Goal: Task Accomplishment & Management: Manage account settings

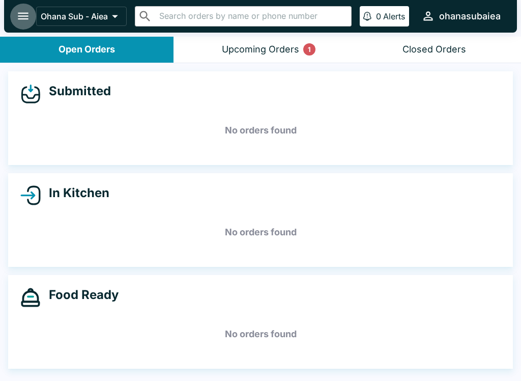
click at [17, 26] on button "open drawer" at bounding box center [23, 16] width 26 height 26
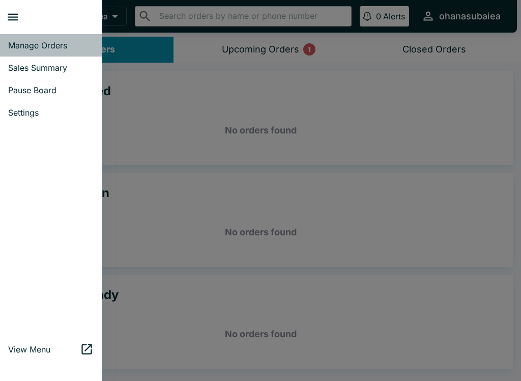
click at [79, 51] on link "Manage Orders" at bounding box center [51, 45] width 102 height 22
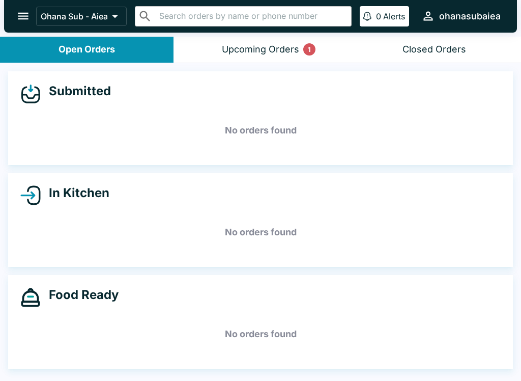
click at [287, 59] on button "Upcoming Orders 1" at bounding box center [261, 50] width 174 height 26
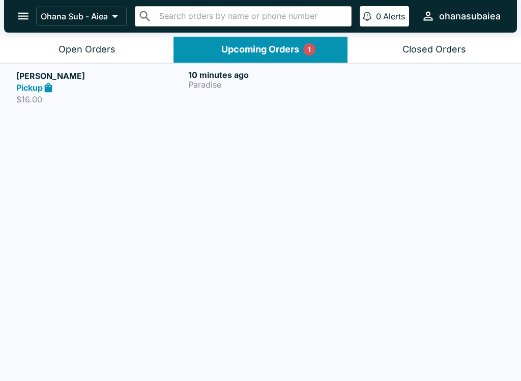
click at [33, 89] on strong "Pickup" at bounding box center [29, 87] width 26 height 10
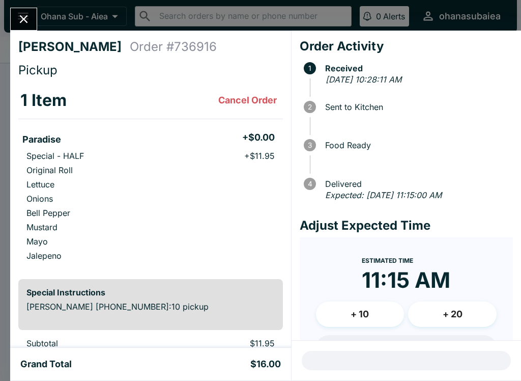
click at [39, 9] on div "[PERSON_NAME] Order # 736916 Pickup 1 Item Cancel Order Paradise + $0.00 Specia…" at bounding box center [260, 190] width 521 height 381
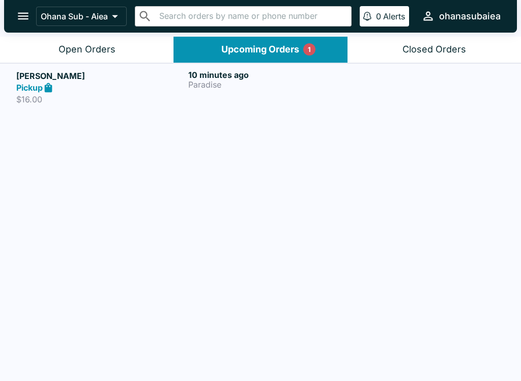
click at [52, 87] on icon at bounding box center [49, 87] width 8 height 10
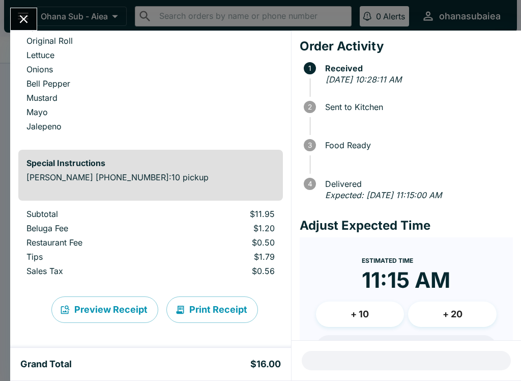
scroll to position [129, 0]
click at [229, 313] on button "Print Receipt" at bounding box center [213, 309] width 92 height 26
click at [24, 25] on icon "Close" at bounding box center [24, 19] width 14 height 14
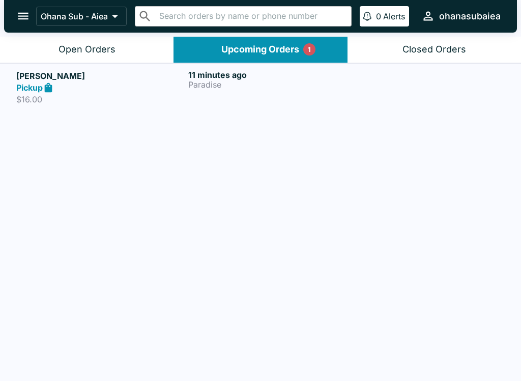
click at [439, 50] on div "Closed Orders" at bounding box center [435, 50] width 64 height 12
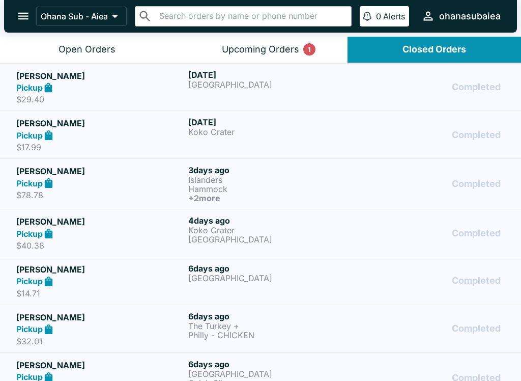
click at [52, 135] on icon at bounding box center [49, 135] width 8 height 10
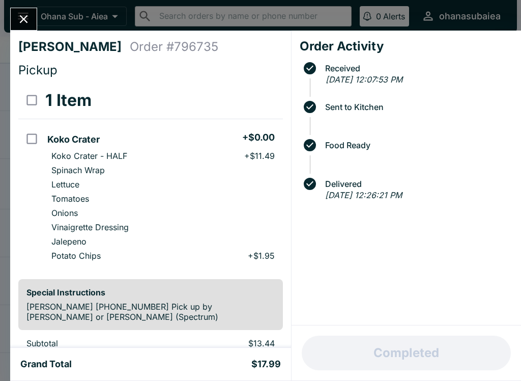
click at [27, 24] on icon "Close" at bounding box center [24, 19] width 14 height 14
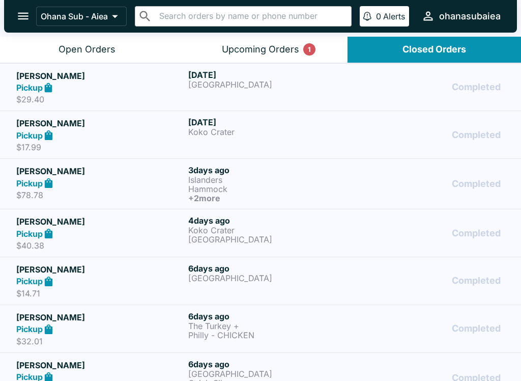
click at [171, 189] on div "[PERSON_NAME] Pickup $78.78" at bounding box center [100, 184] width 168 height 38
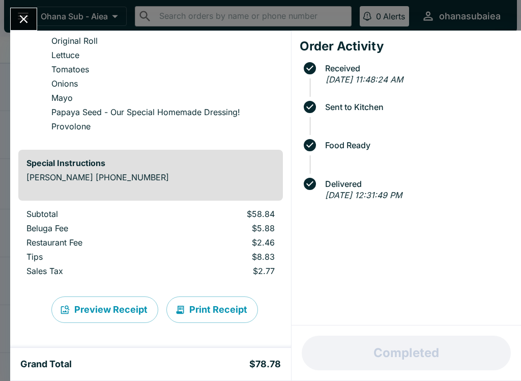
scroll to position [543, 0]
click at [17, 9] on button "Close" at bounding box center [24, 19] width 26 height 22
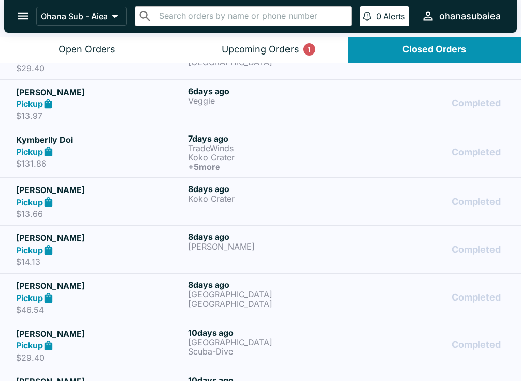
scroll to position [375, 0]
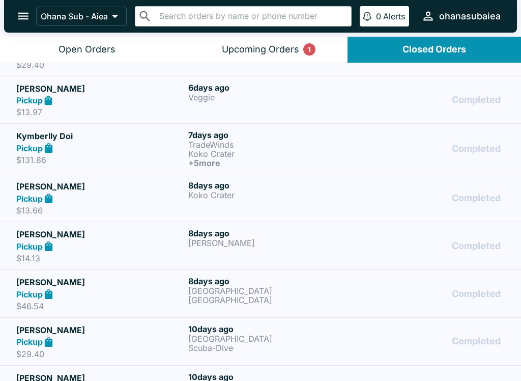
click at [57, 157] on p "$131.86" at bounding box center [100, 160] width 168 height 10
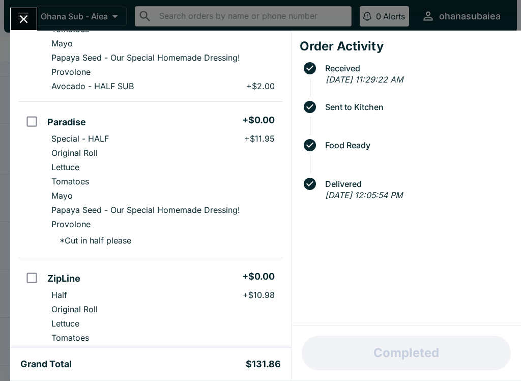
scroll to position [759, 0]
click at [24, 20] on icon "Close" at bounding box center [24, 19] width 8 height 8
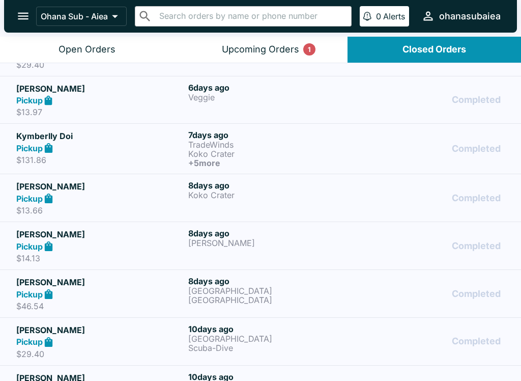
click at [274, 49] on div "Upcoming Orders 1" at bounding box center [260, 50] width 77 height 12
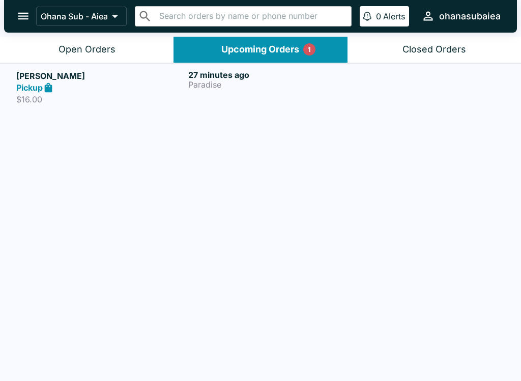
click at [262, 58] on button "Upcoming Orders 1" at bounding box center [261, 50] width 174 height 26
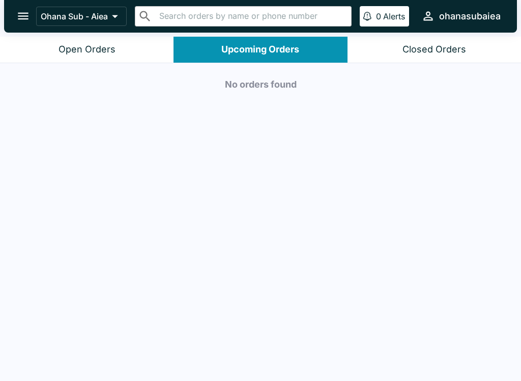
click at [93, 52] on div "Open Orders" at bounding box center [87, 50] width 57 height 12
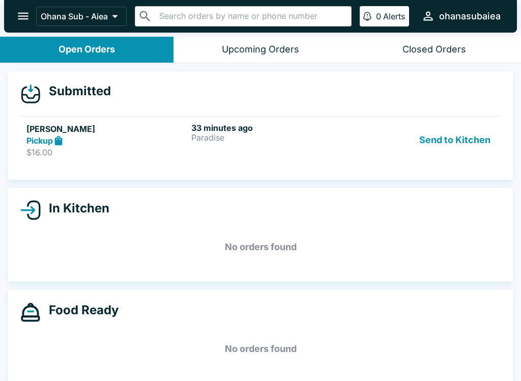
click at [453, 138] on button "Send to Kitchen" at bounding box center [455, 140] width 79 height 35
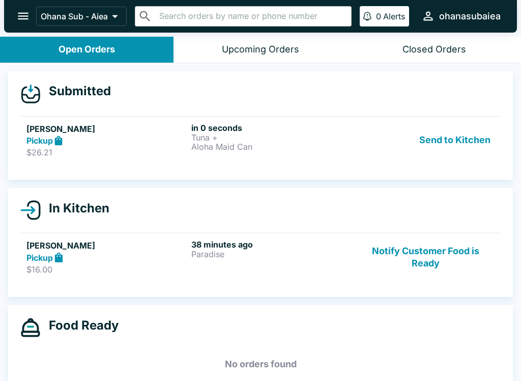
click at [460, 133] on button "Send to Kitchen" at bounding box center [455, 140] width 79 height 35
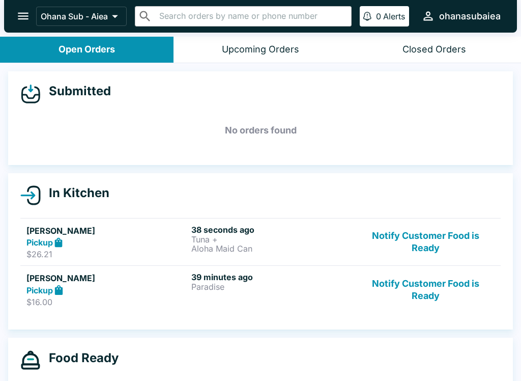
click at [434, 285] on button "Notify Customer Food is Ready" at bounding box center [426, 289] width 138 height 35
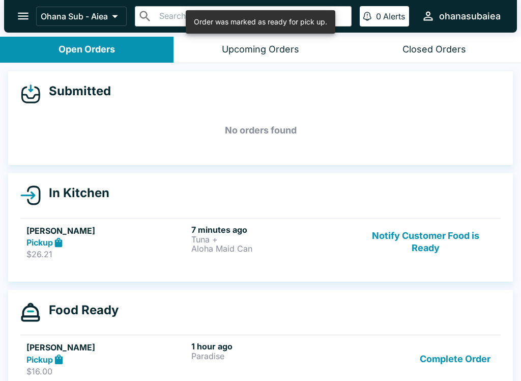
click at [434, 237] on button "Notify Customer Food is Ready" at bounding box center [426, 242] width 138 height 35
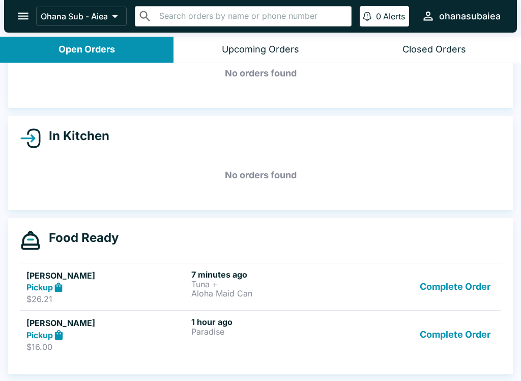
scroll to position [57, 0]
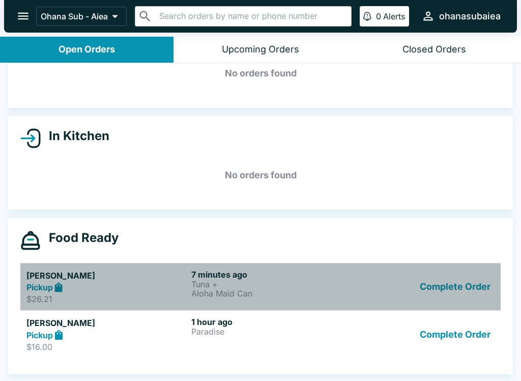
click at [88, 283] on div "Pickup" at bounding box center [106, 288] width 161 height 12
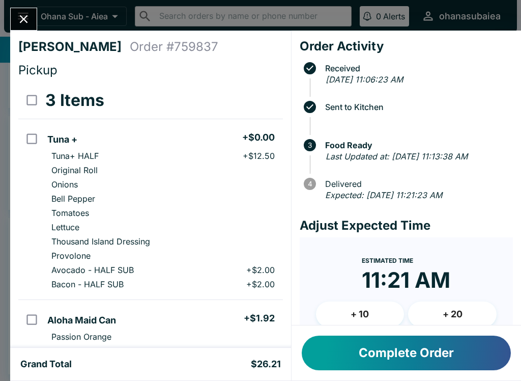
click at [24, 26] on icon "Close" at bounding box center [24, 19] width 14 height 14
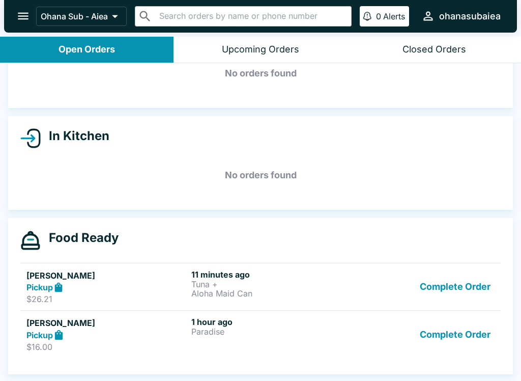
click at [444, 343] on button "Complete Order" at bounding box center [455, 334] width 79 height 35
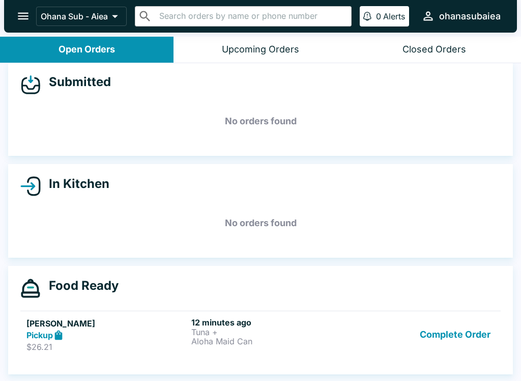
scroll to position [9, 0]
